Goal: Information Seeking & Learning: Check status

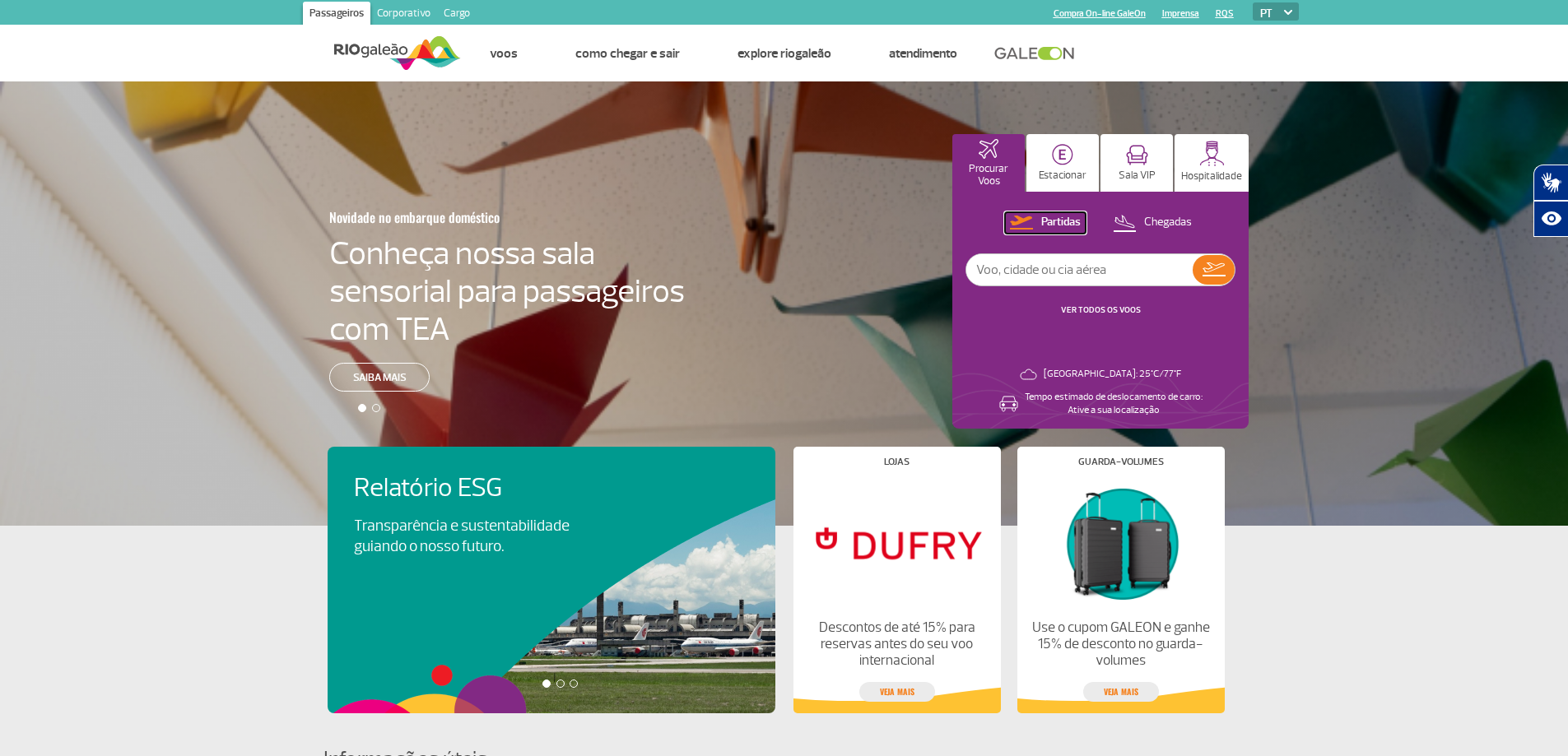
click at [1052, 216] on p "Partidas" at bounding box center [1061, 223] width 39 height 16
click at [1100, 310] on link "VER TODOS OS VOOS" at bounding box center [1100, 310] width 79 height 11
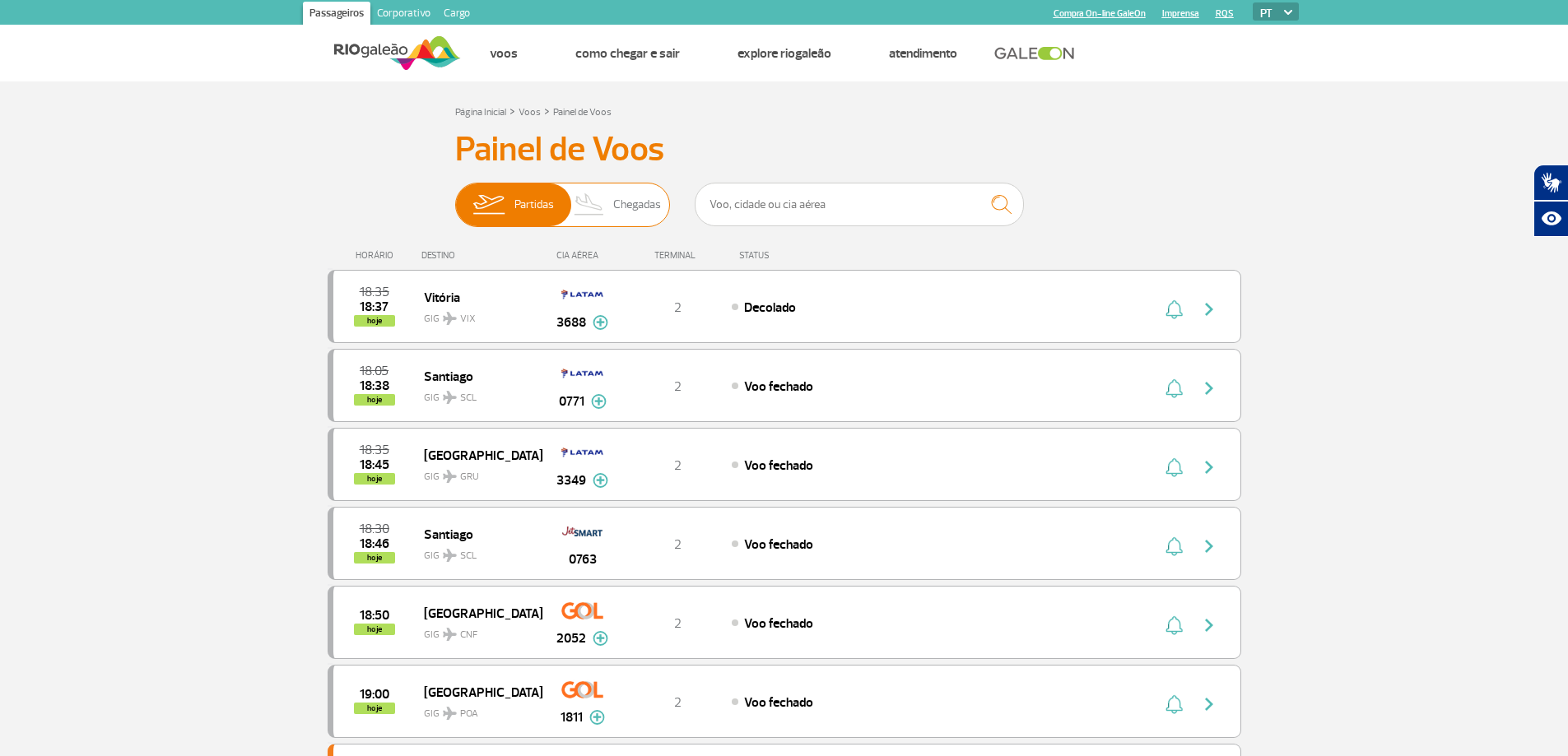
click at [614, 207] on span "Chegadas" at bounding box center [636, 205] width 48 height 43
click at [455, 197] on input "Partidas Chegadas" at bounding box center [455, 197] width 0 height 0
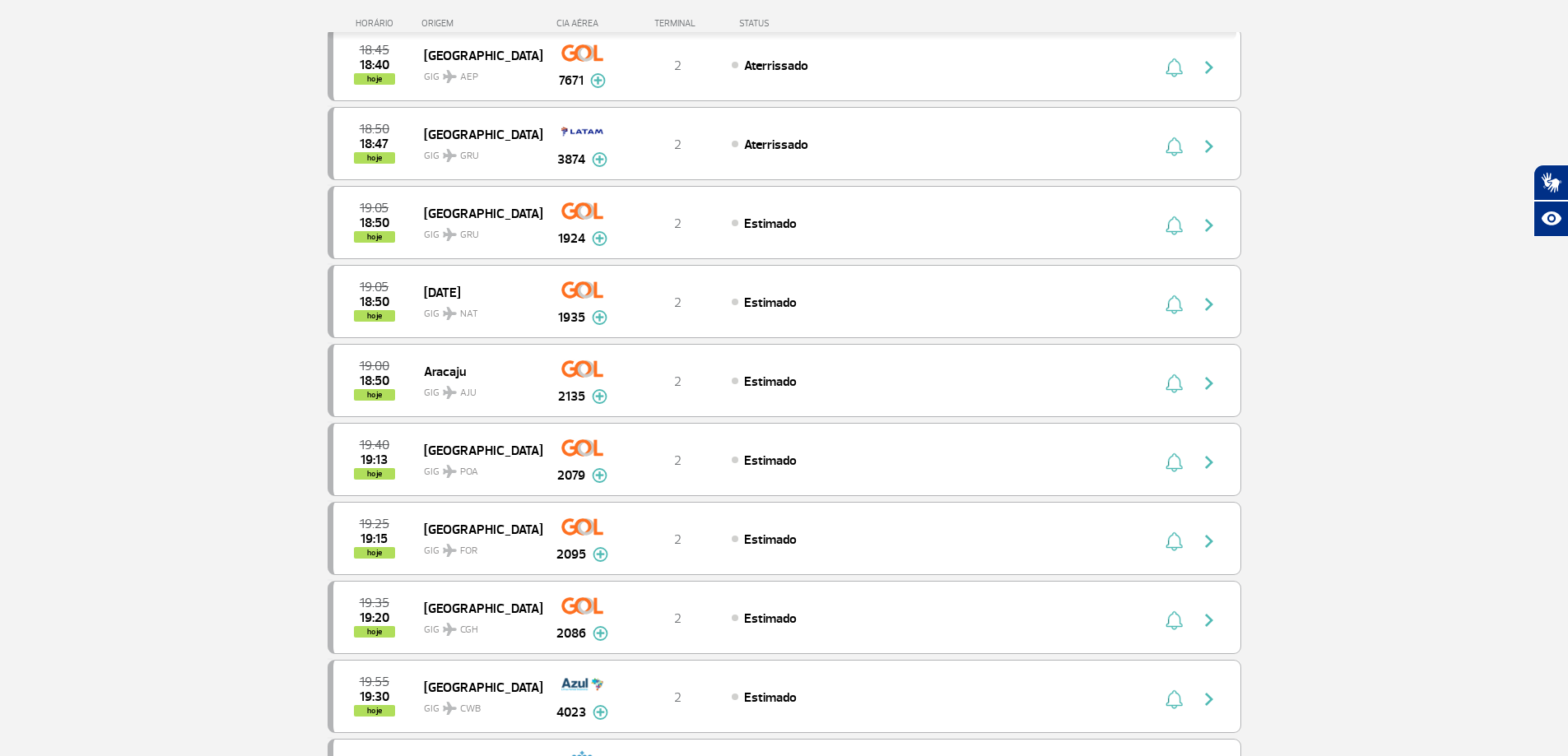
scroll to position [82, 0]
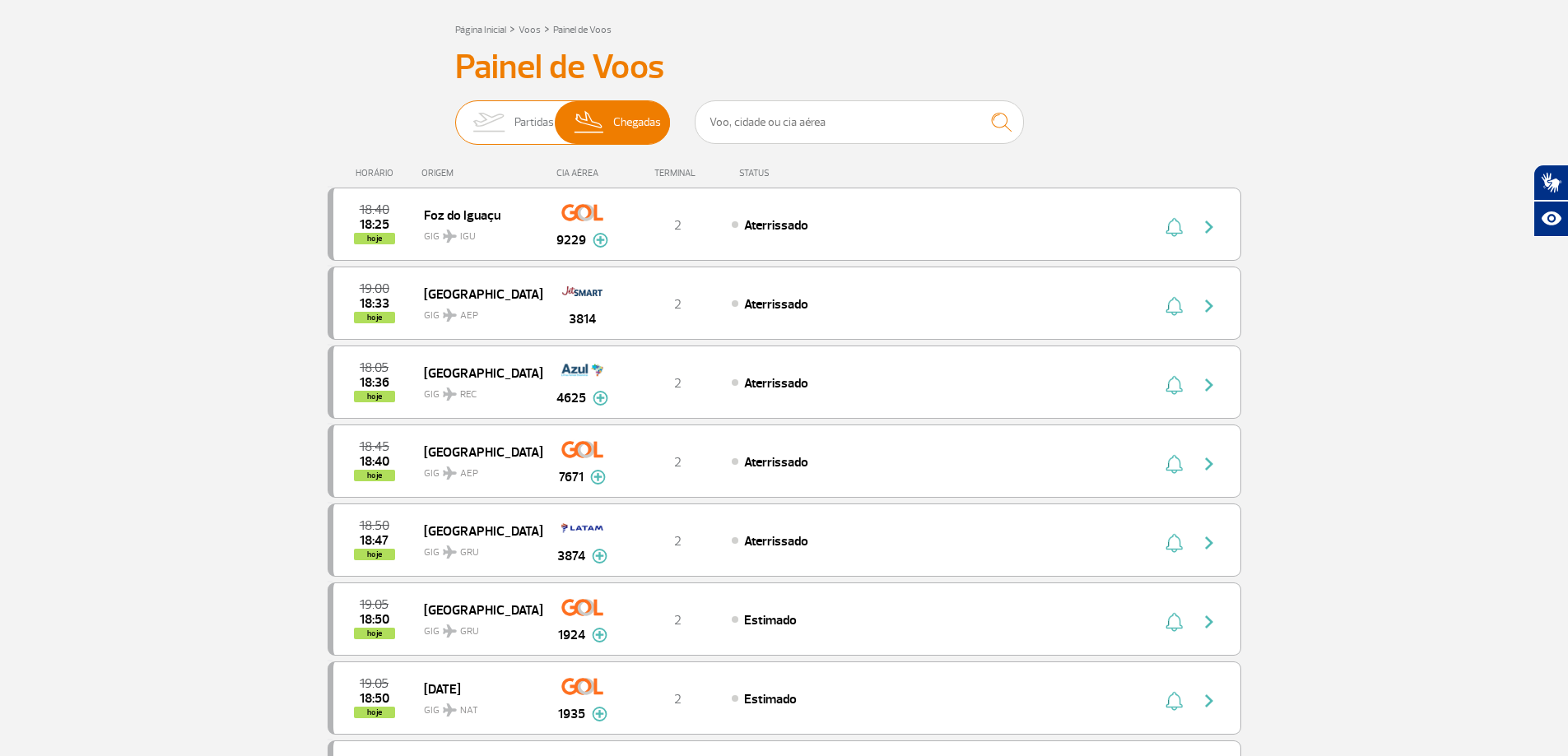
click at [499, 126] on img at bounding box center [488, 123] width 52 height 43
click at [455, 115] on input "Partidas Chegadas" at bounding box center [455, 115] width 0 height 0
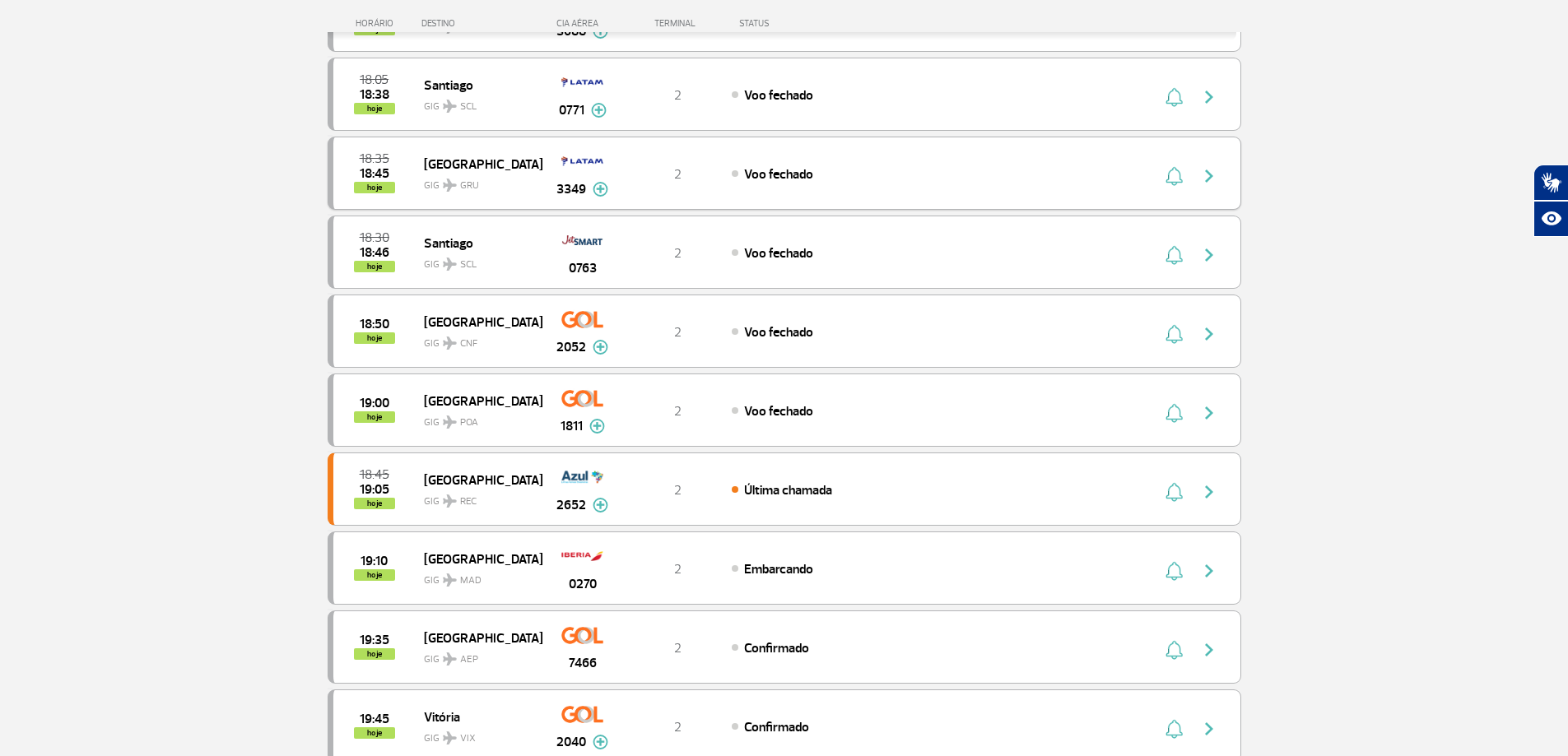
scroll to position [329, 0]
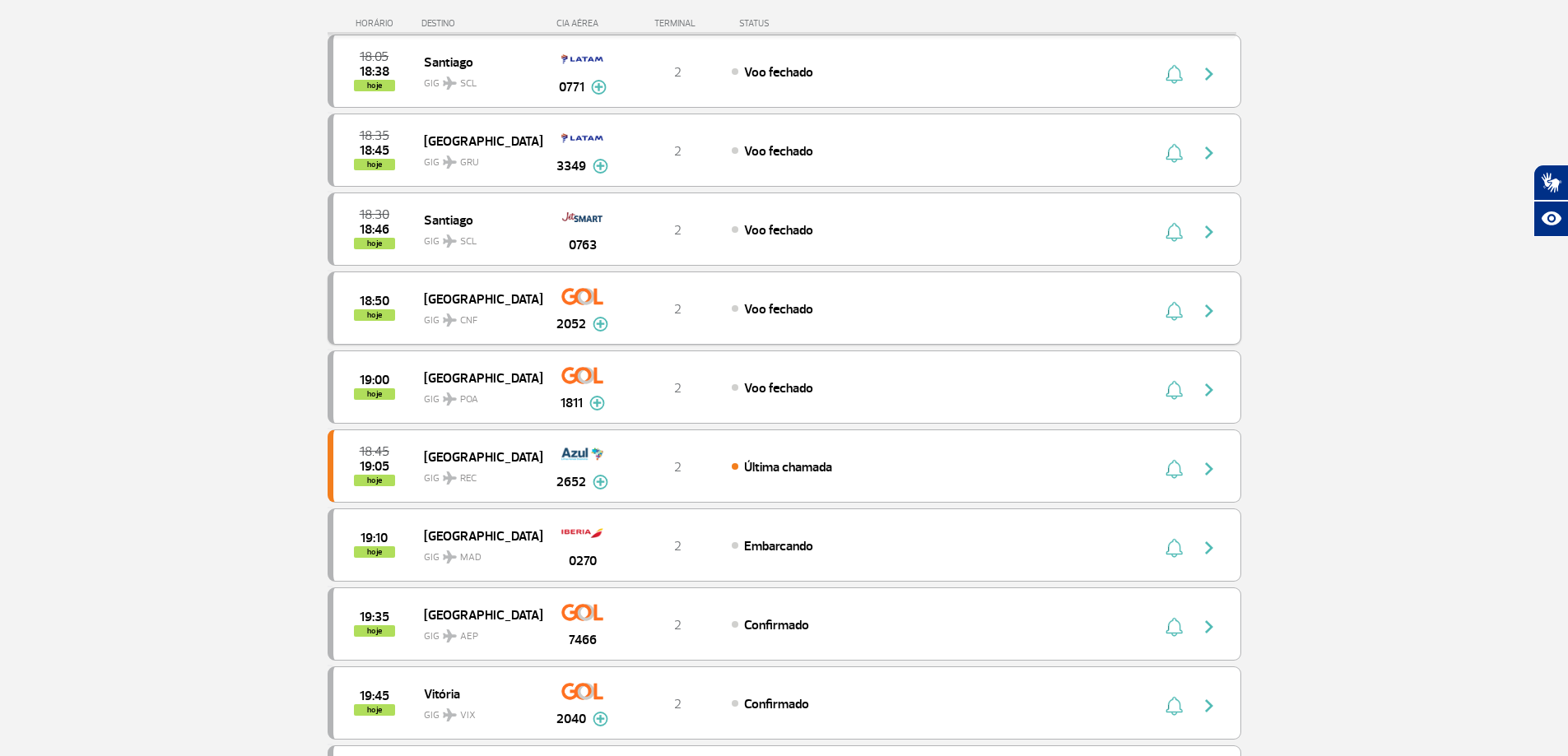
click at [599, 325] on img at bounding box center [600, 324] width 16 height 15
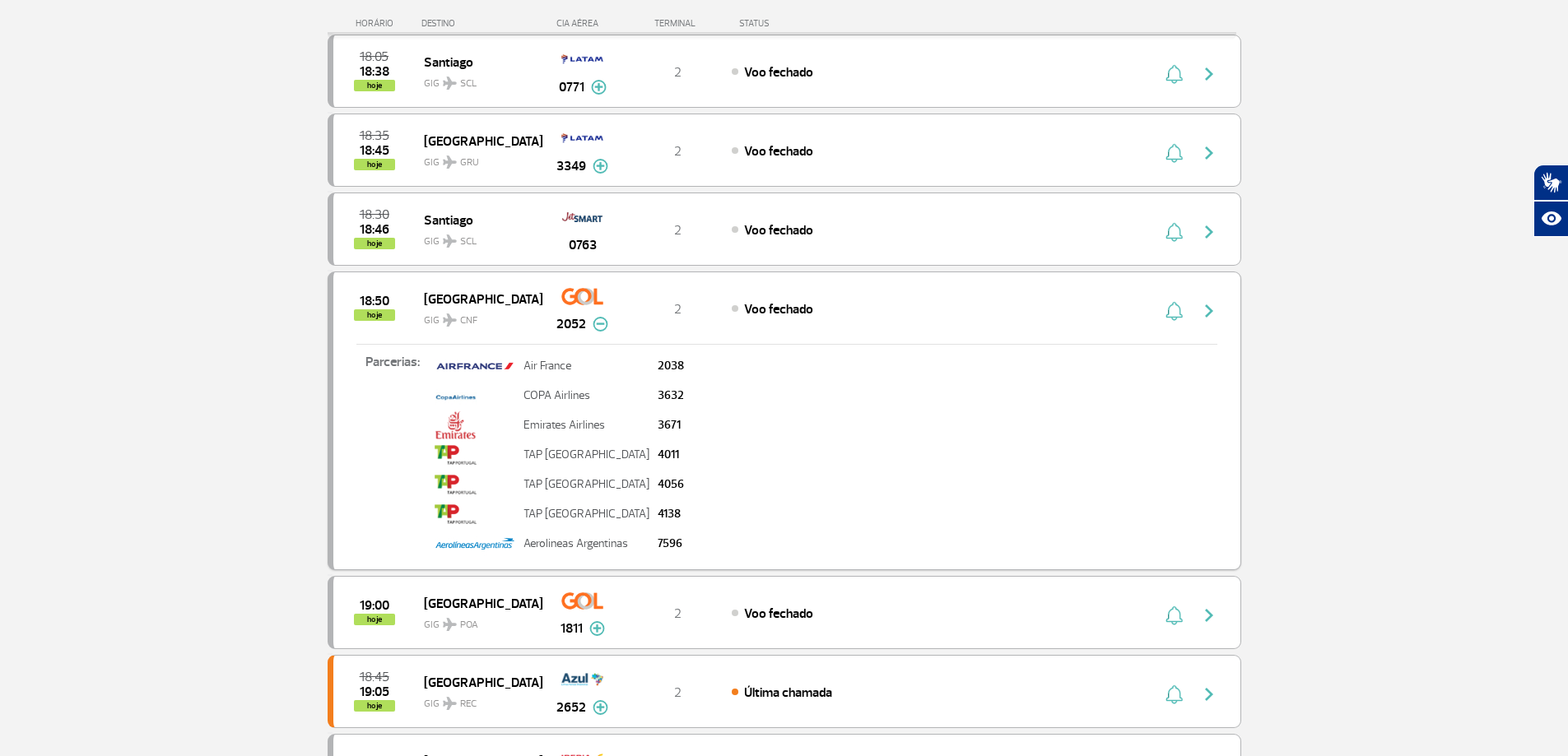
click at [1203, 309] on img "button" at bounding box center [1209, 311] width 20 height 20
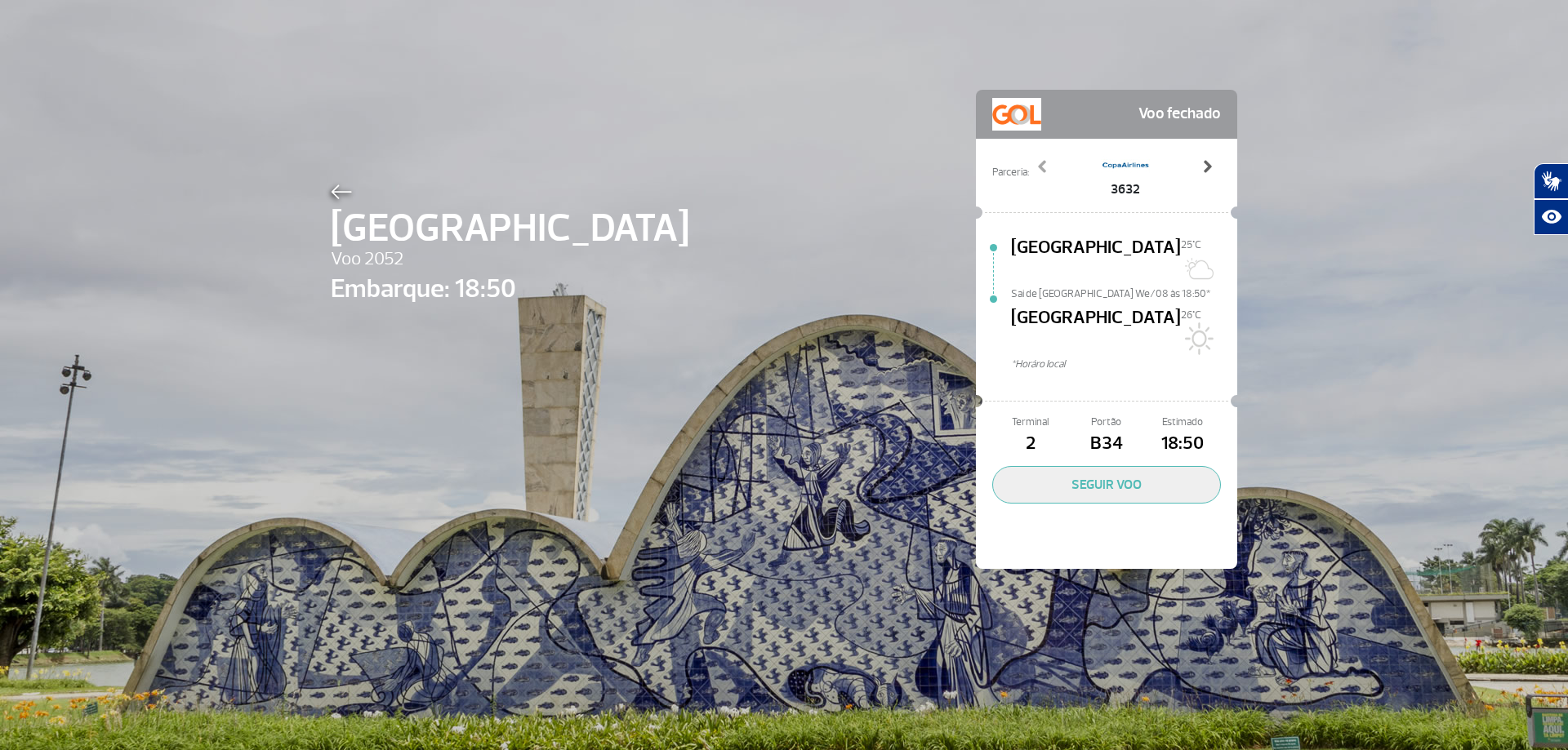
click at [1205, 166] on span at bounding box center [1207, 166] width 17 height 17
click at [1038, 161] on span at bounding box center [1042, 166] width 17 height 17
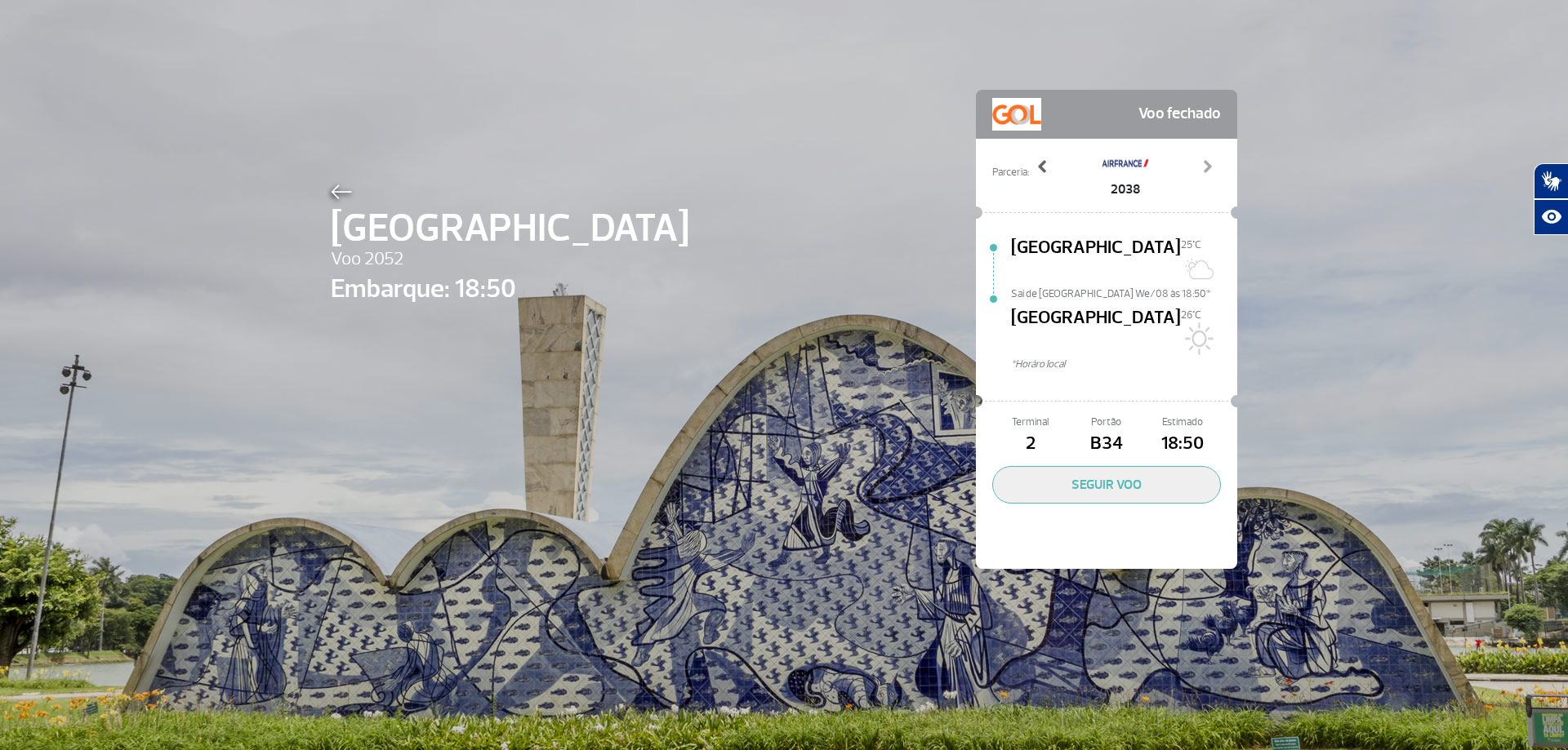
click at [1038, 161] on span at bounding box center [1042, 166] width 17 height 17
click at [1202, 169] on span at bounding box center [1207, 166] width 17 height 17
click at [340, 187] on img at bounding box center [342, 192] width 21 height 15
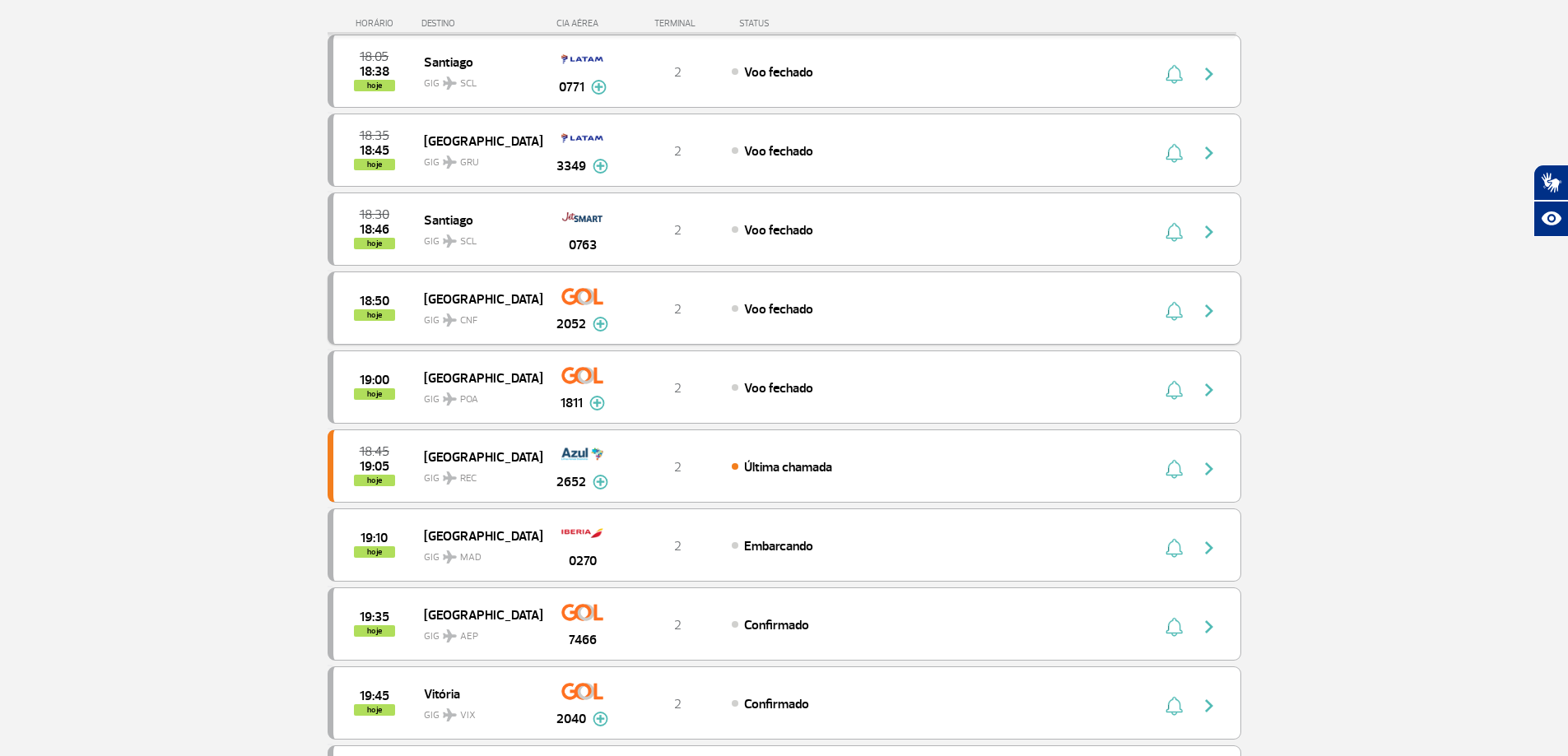
scroll to position [165, 0]
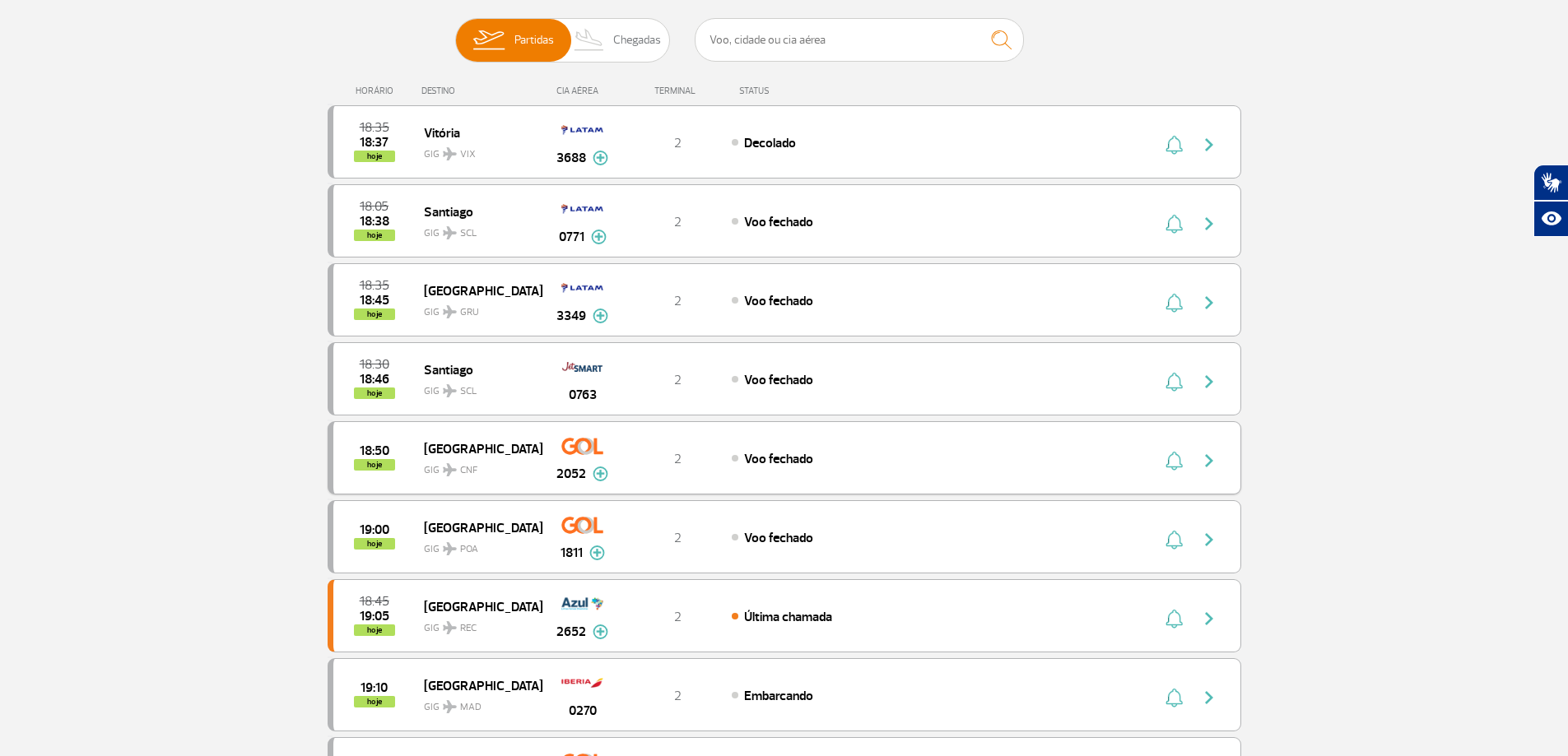
click at [599, 468] on img at bounding box center [600, 474] width 16 height 15
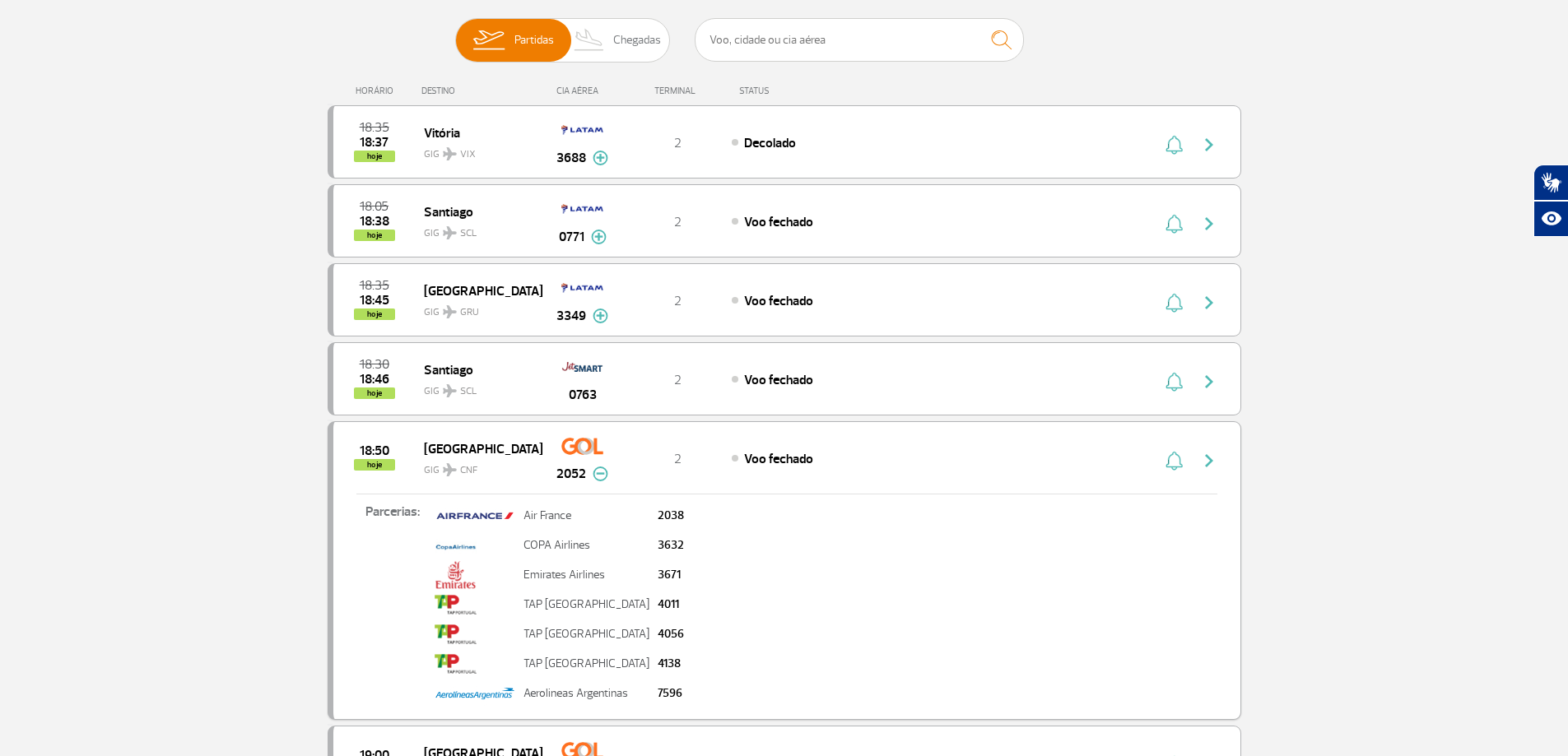
click at [599, 468] on img at bounding box center [600, 474] width 16 height 15
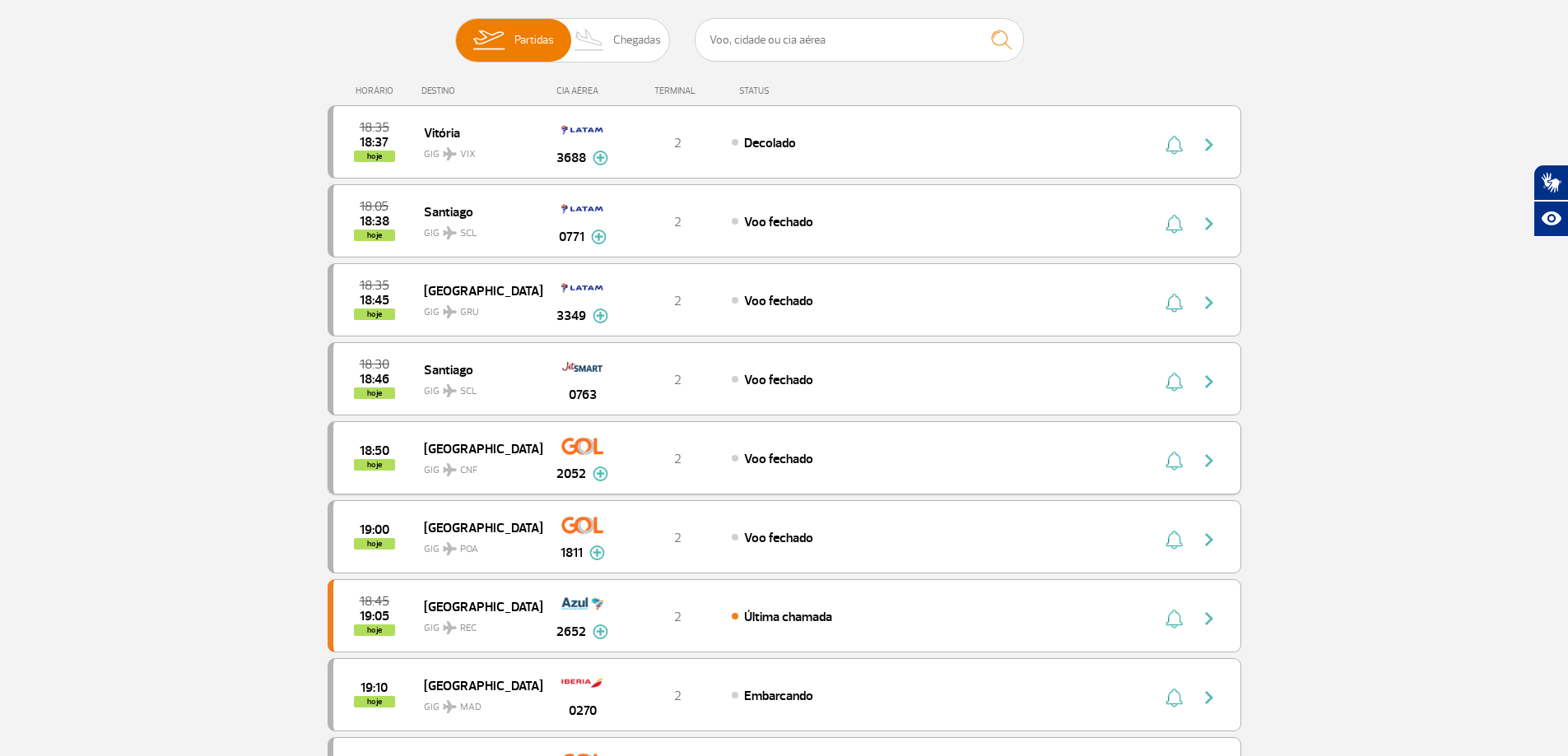
click at [599, 468] on img at bounding box center [600, 474] width 16 height 15
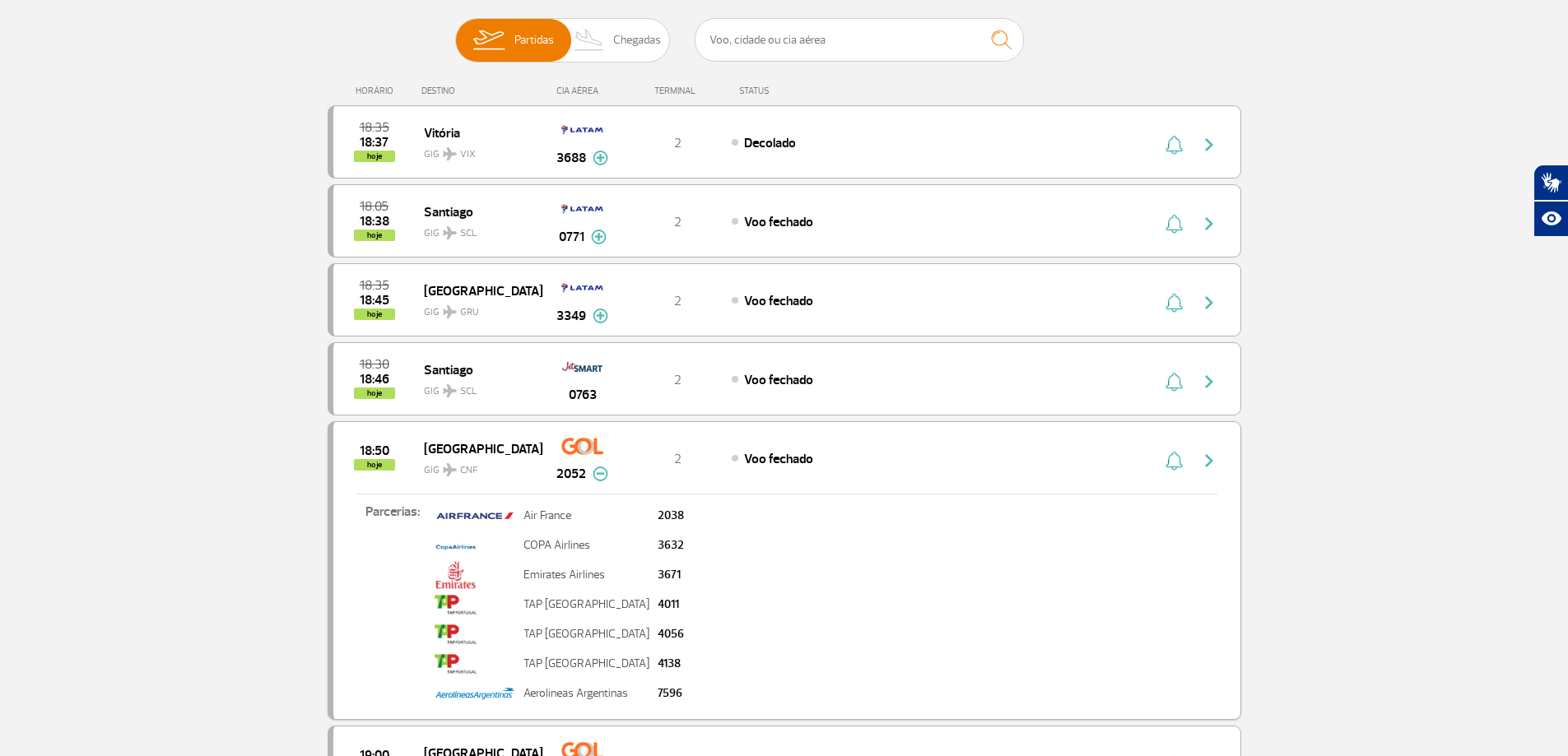
click at [599, 468] on img at bounding box center [600, 474] width 16 height 15
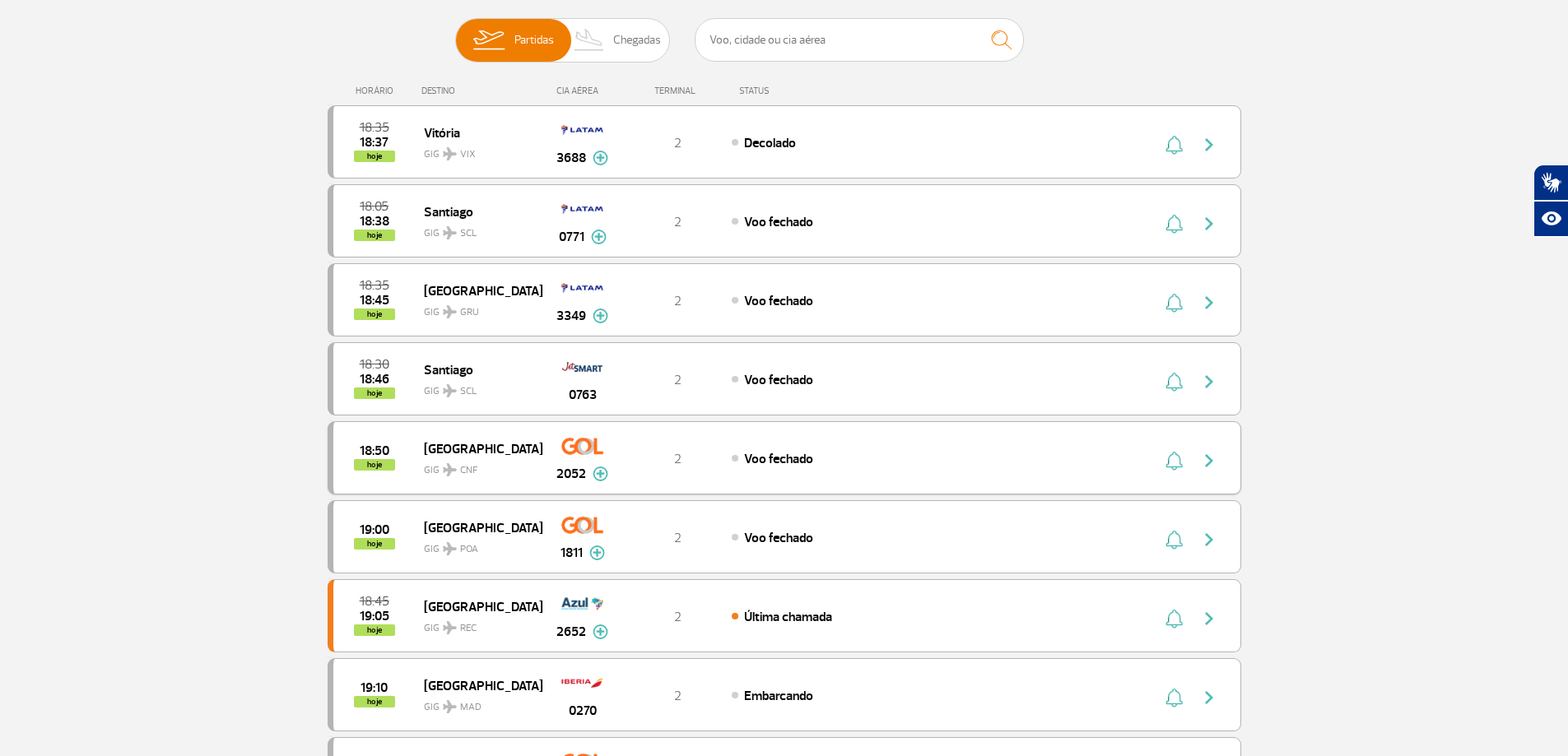
click at [599, 468] on img at bounding box center [600, 474] width 16 height 15
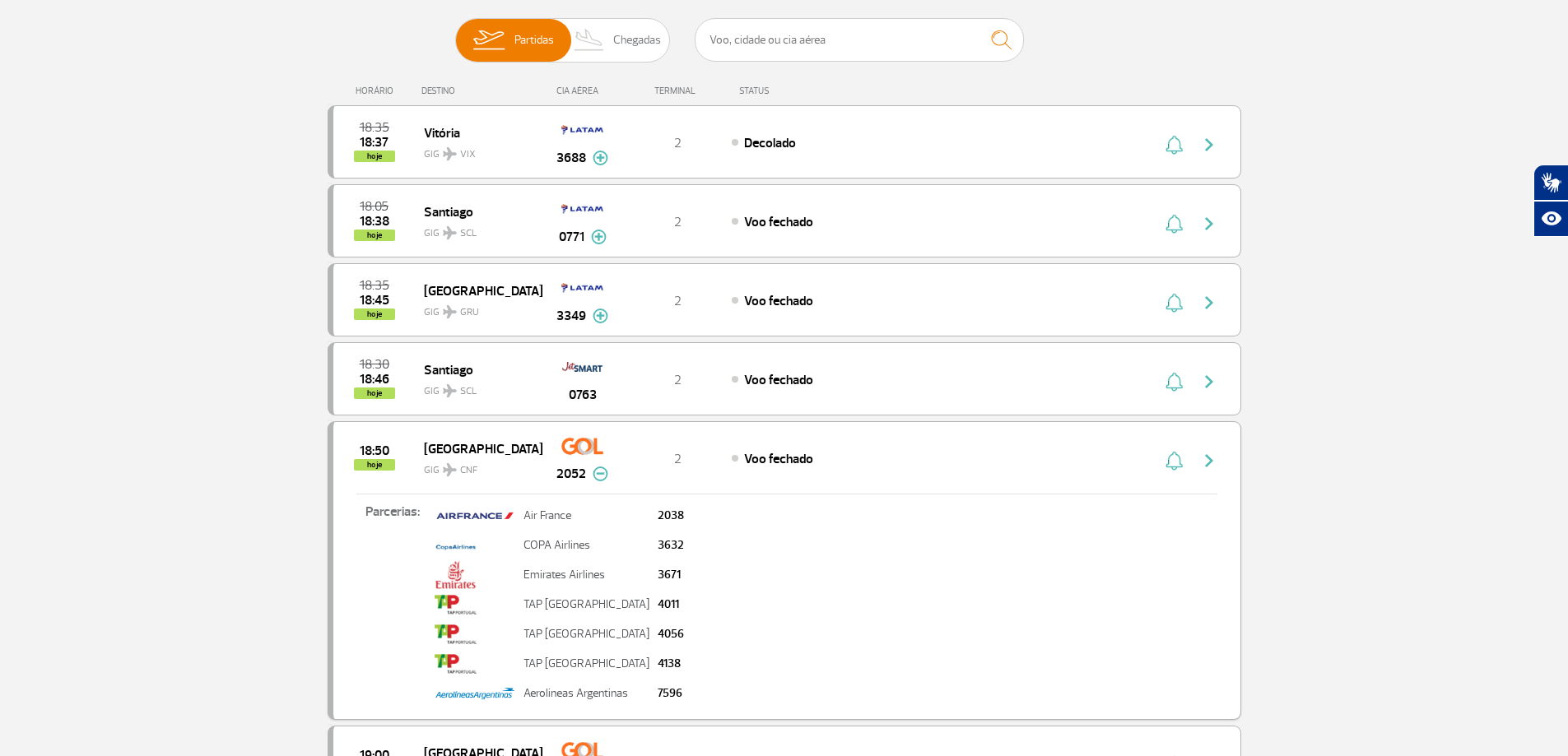
click at [599, 468] on img at bounding box center [600, 474] width 16 height 15
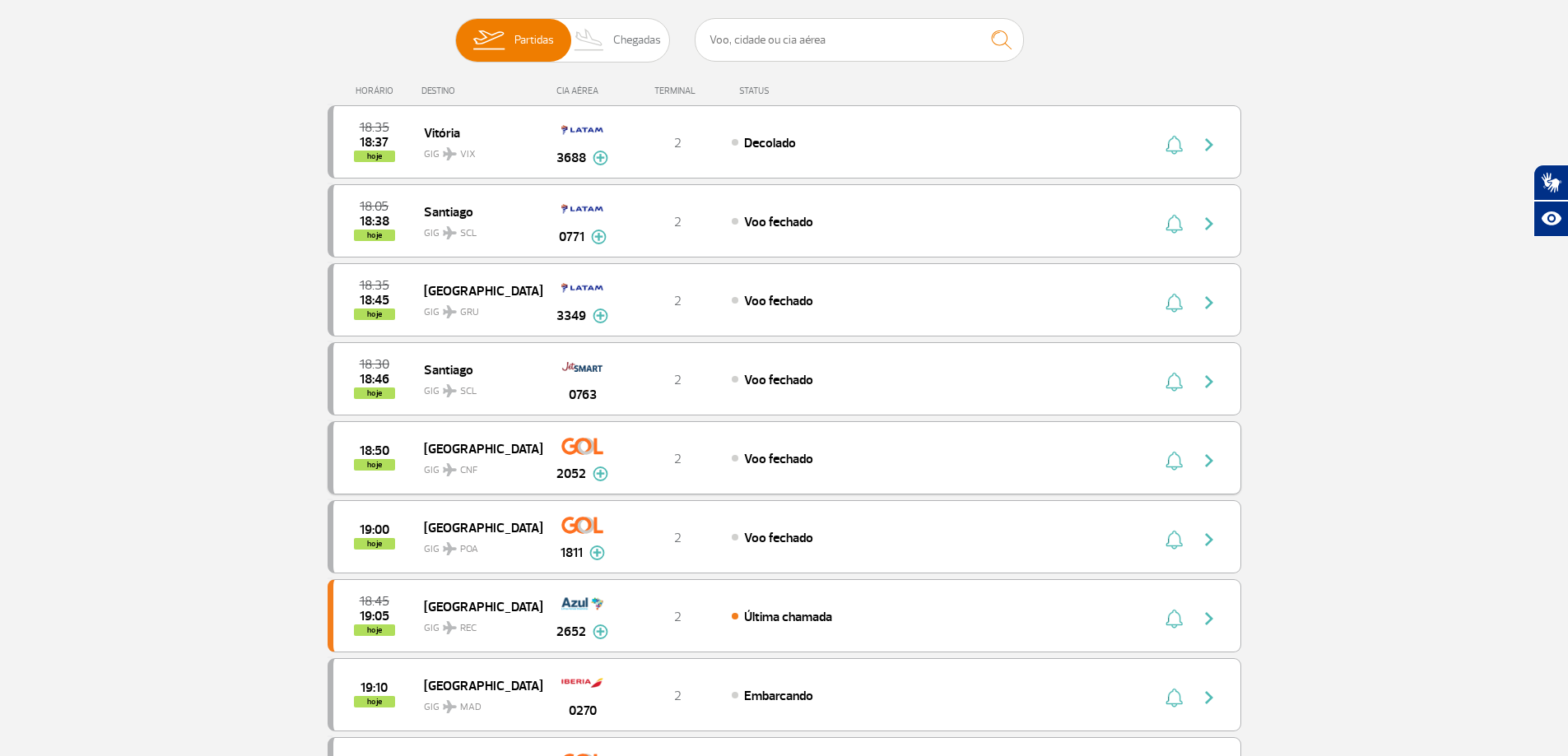
click at [485, 468] on span "GIG CNF" at bounding box center [476, 466] width 105 height 24
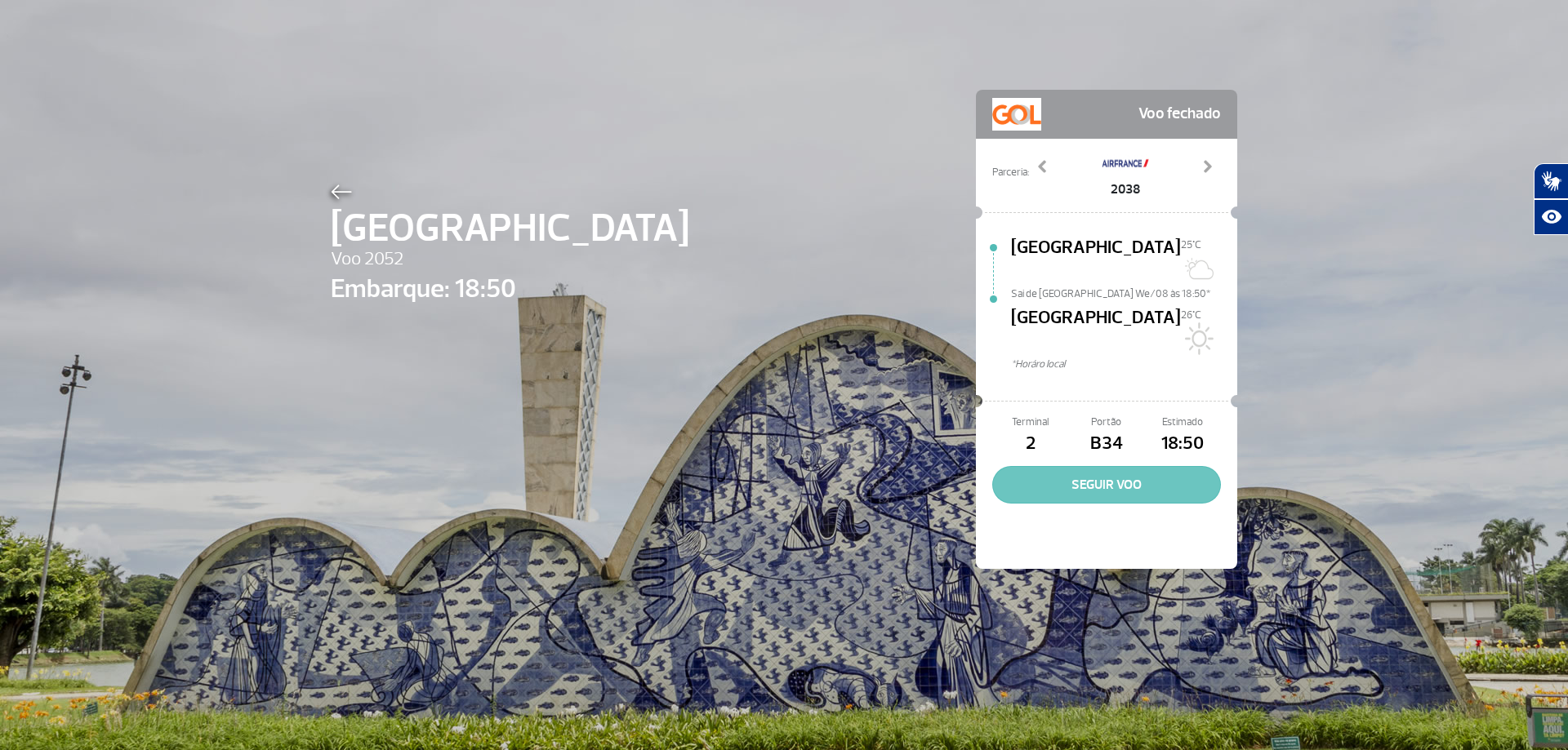
click at [1048, 466] on button "SEGUIR VOO" at bounding box center [1107, 484] width 229 height 38
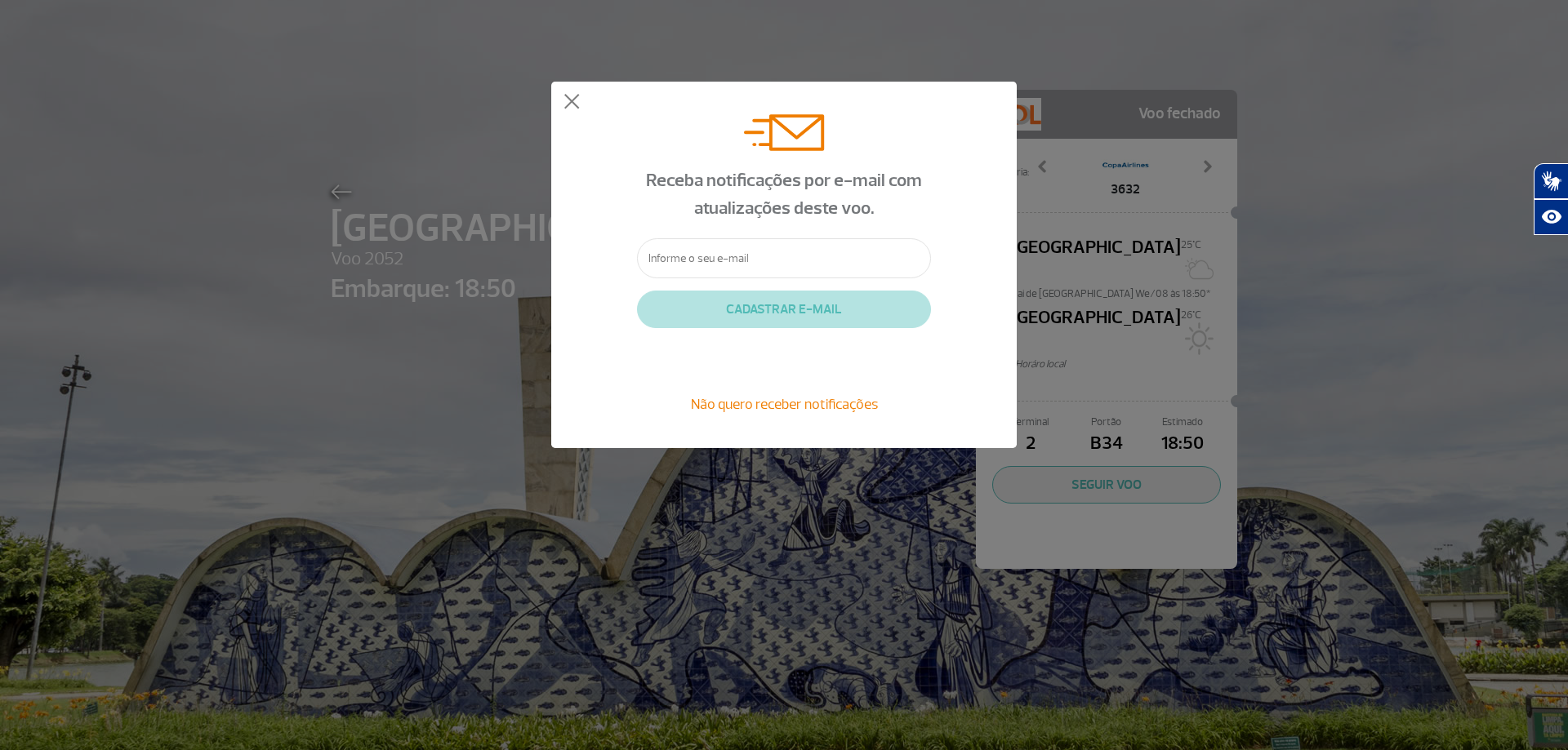
click at [563, 99] on div "Receba notificações por e-mail com atualizações deste voo. CADASTRAR E-MAIL Não…" at bounding box center [784, 265] width 465 height 367
click at [567, 100] on button at bounding box center [571, 102] width 17 height 17
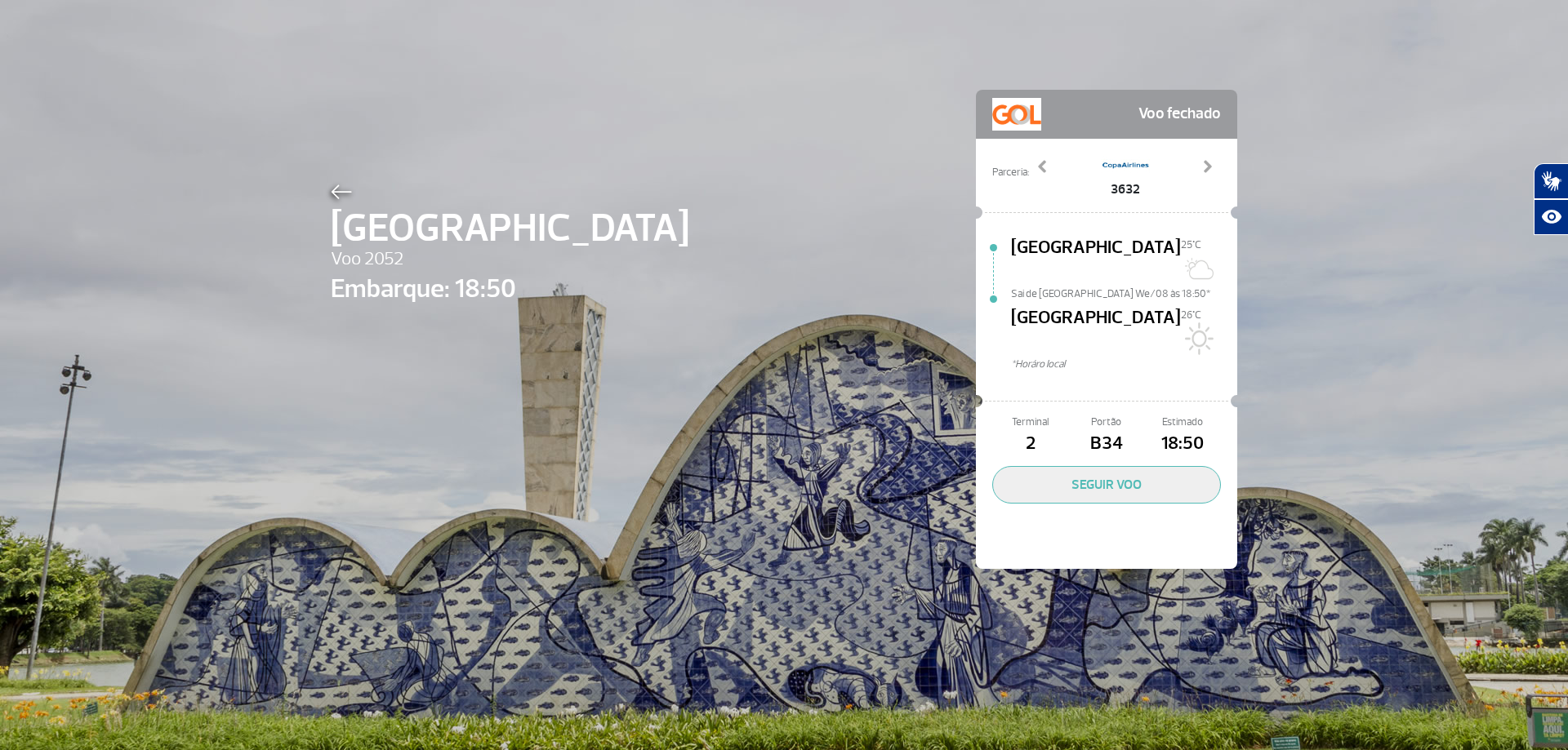
click at [527, 485] on div "[GEOGRAPHIC_DATA] Voo 2052 Embarque: 18:50" at bounding box center [510, 354] width 358 height 348
